Goal: Navigation & Orientation: Find specific page/section

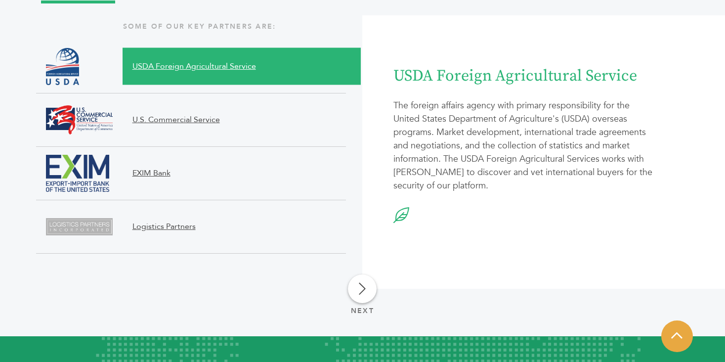
scroll to position [1113, 0]
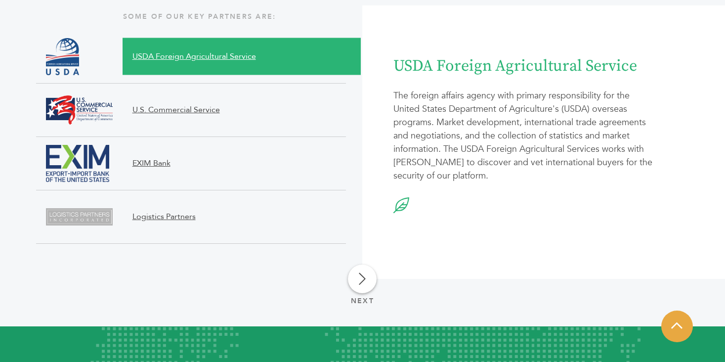
click at [203, 111] on span "U.S. Commercial Service" at bounding box center [232, 110] width 219 height 12
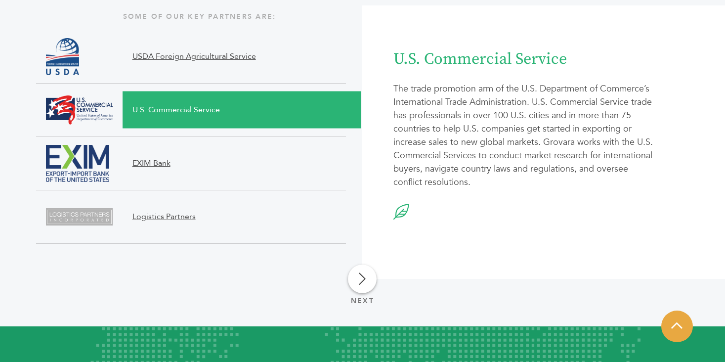
click at [166, 158] on span "EXIM Bank" at bounding box center [232, 163] width 219 height 12
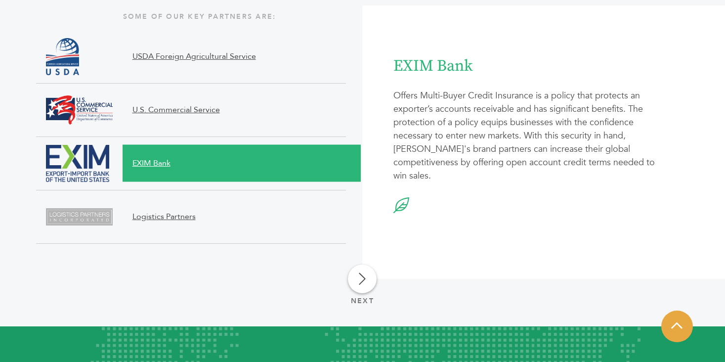
click at [169, 225] on span "Logistics Partners" at bounding box center [232, 216] width 219 height 37
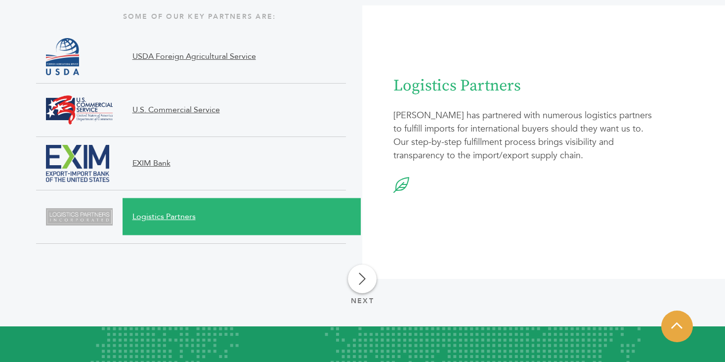
click at [368, 284] on link at bounding box center [362, 278] width 29 height 29
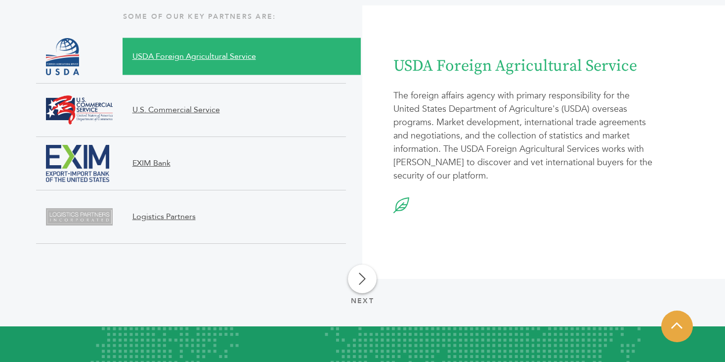
click at [368, 284] on link at bounding box center [362, 278] width 29 height 29
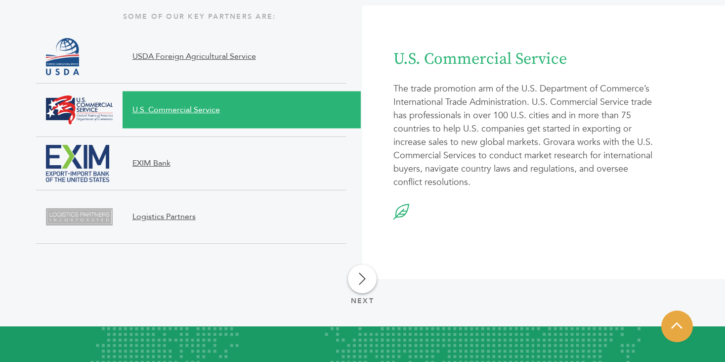
click at [368, 284] on link at bounding box center [362, 278] width 29 height 29
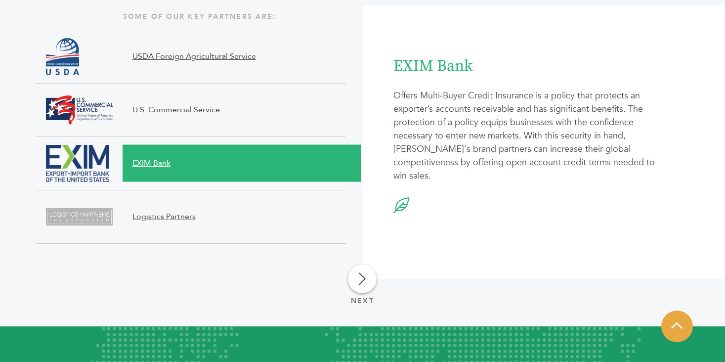
click at [368, 284] on link at bounding box center [362, 278] width 29 height 29
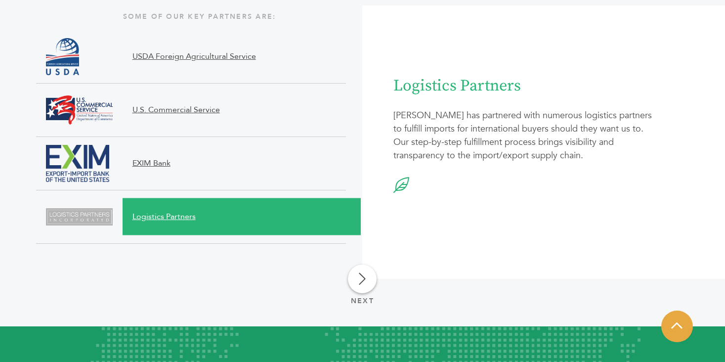
click at [368, 284] on link at bounding box center [362, 278] width 29 height 29
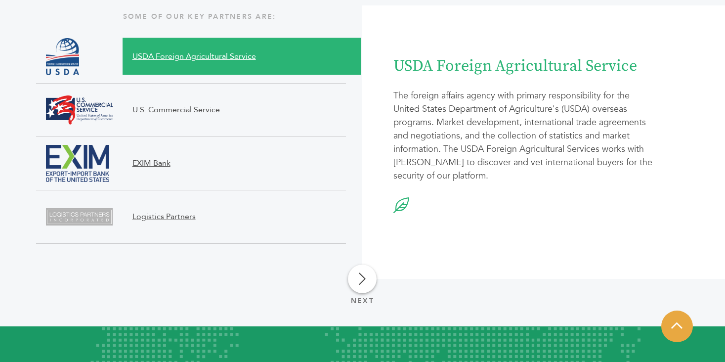
click at [368, 284] on link at bounding box center [362, 278] width 29 height 29
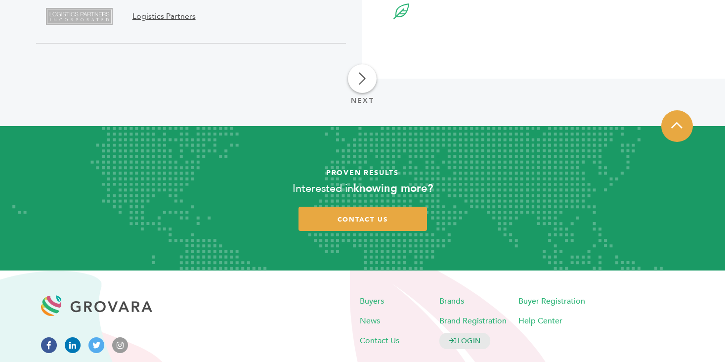
scroll to position [1362, 0]
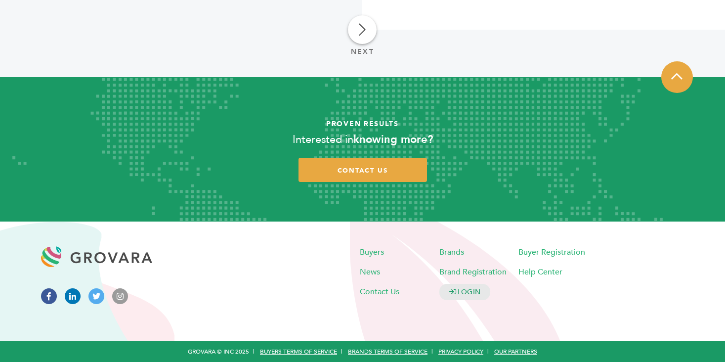
click at [128, 293] on ul at bounding box center [93, 296] width 105 height 16
click at [123, 296] on icon at bounding box center [120, 296] width 16 height 16
